Goal: Information Seeking & Learning: Learn about a topic

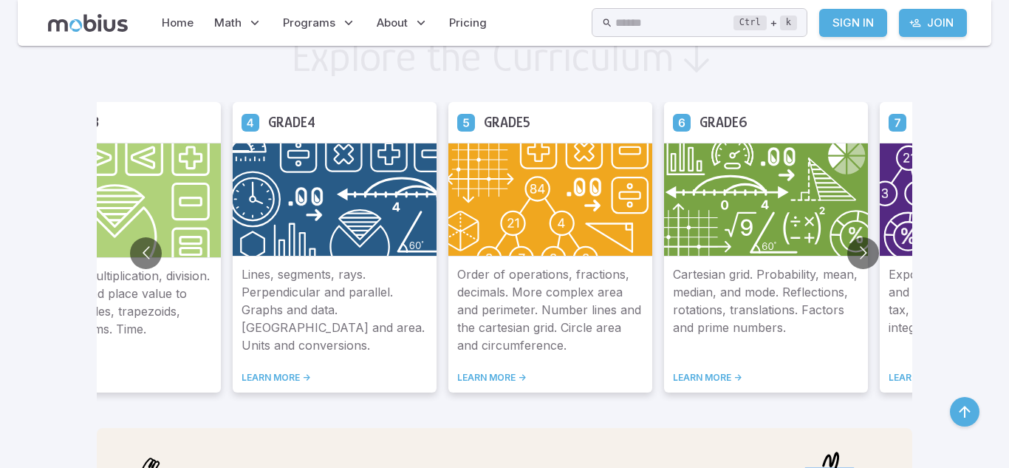
scroll to position [835, 0]
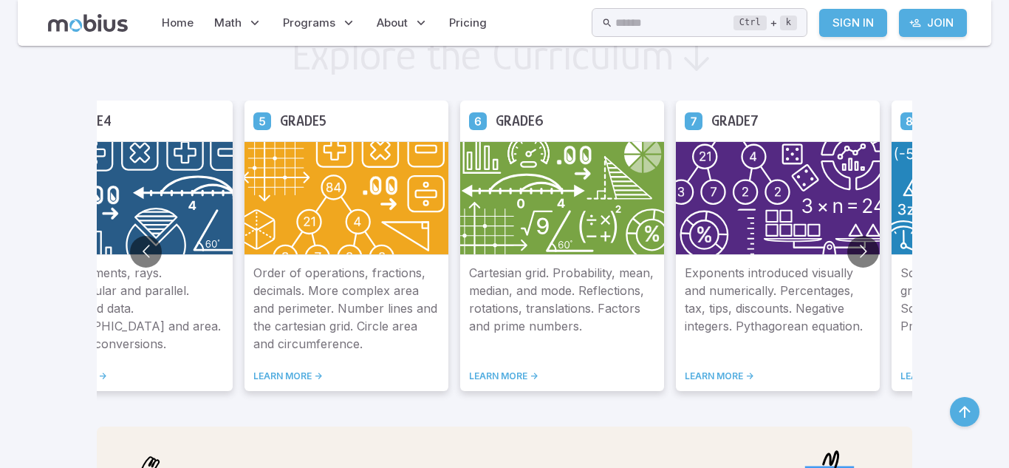
click at [469, 120] on icon at bounding box center [478, 121] width 18 height 18
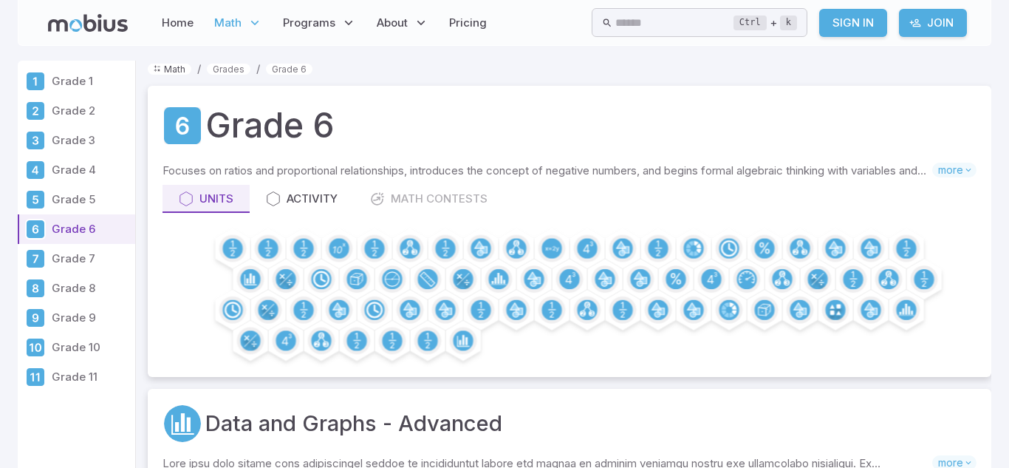
click at [163, 72] on link "Math" at bounding box center [170, 69] width 44 height 11
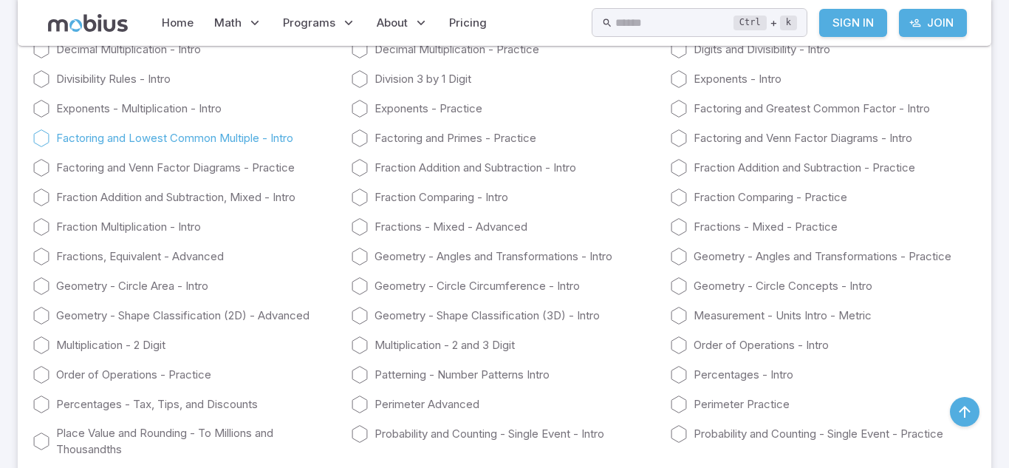
scroll to position [3046, 0]
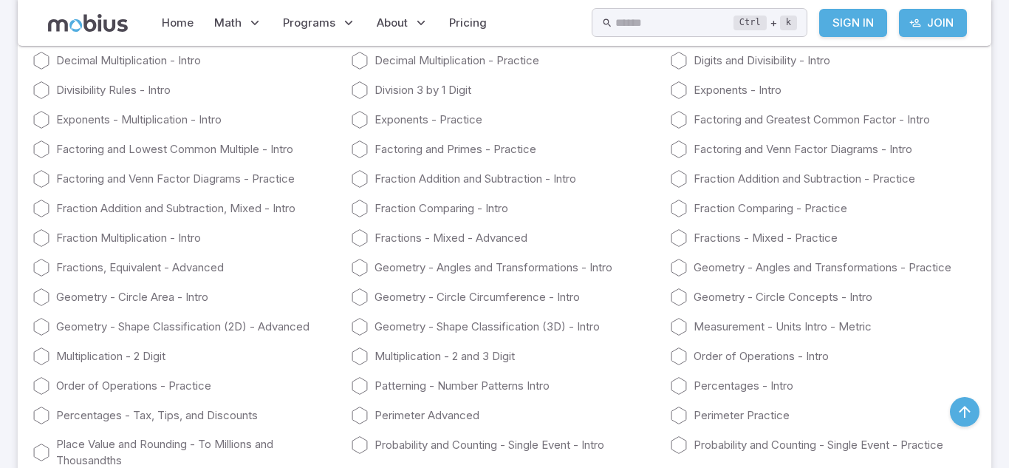
click at [225, 346] on div "Algebra Basic Concepts - Intro Area Practice Area Trapezoids and Parallelograms…" at bounding box center [505, 276] width 944 height 709
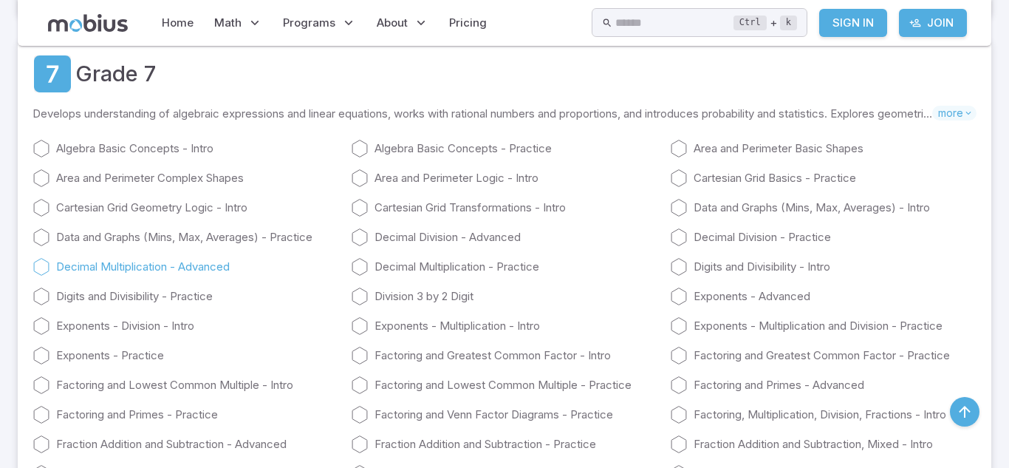
scroll to position [3782, 0]
